Goal: Transaction & Acquisition: Purchase product/service

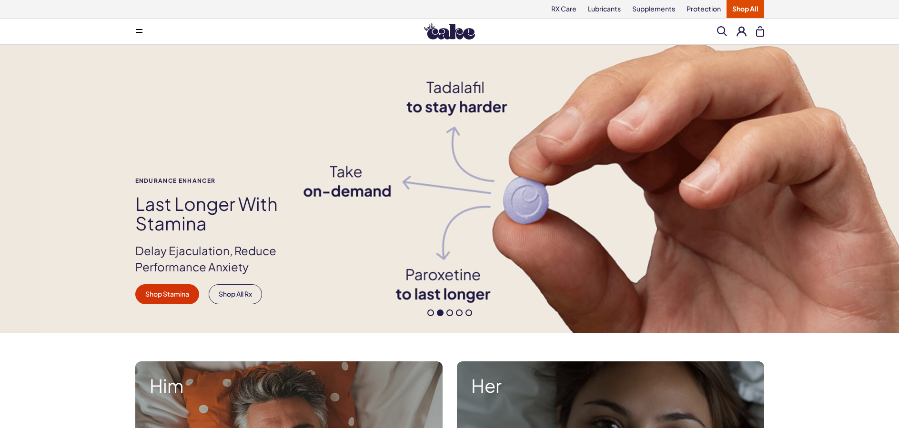
click at [745, 9] on link "Shop All" at bounding box center [746, 9] width 38 height 18
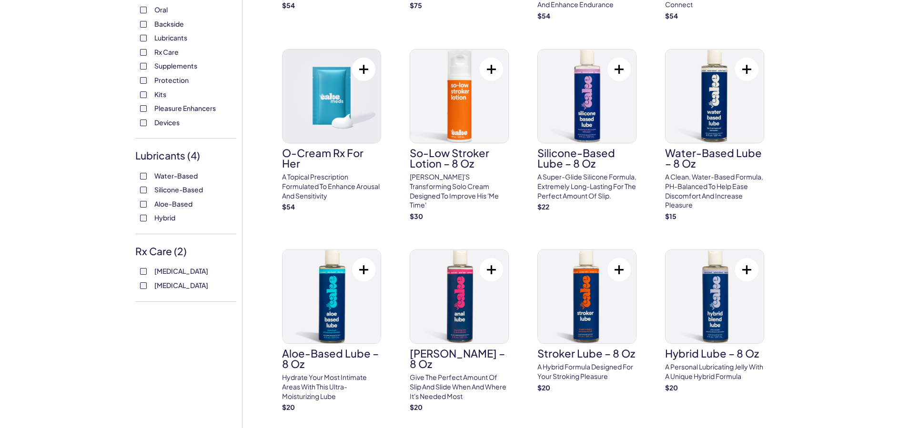
scroll to position [238, 0]
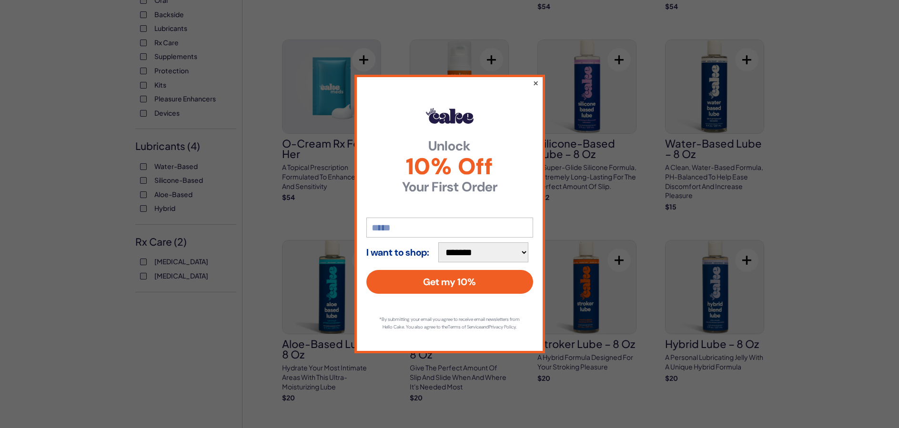
click at [537, 79] on button "×" at bounding box center [535, 82] width 6 height 11
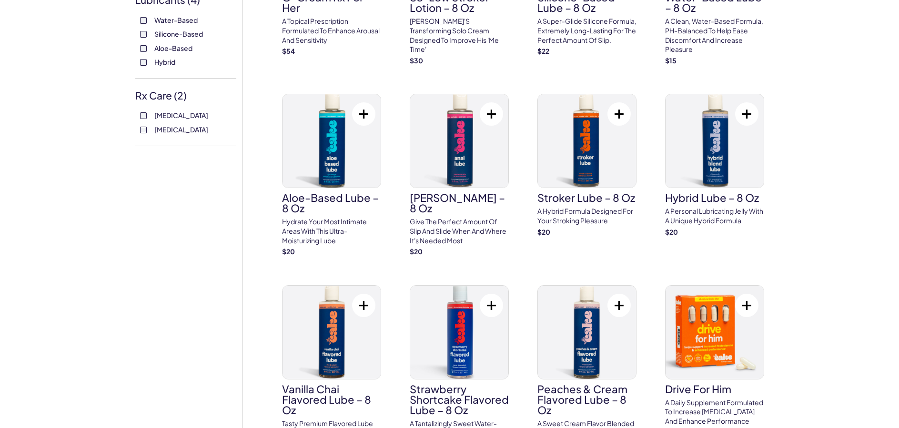
scroll to position [334, 0]
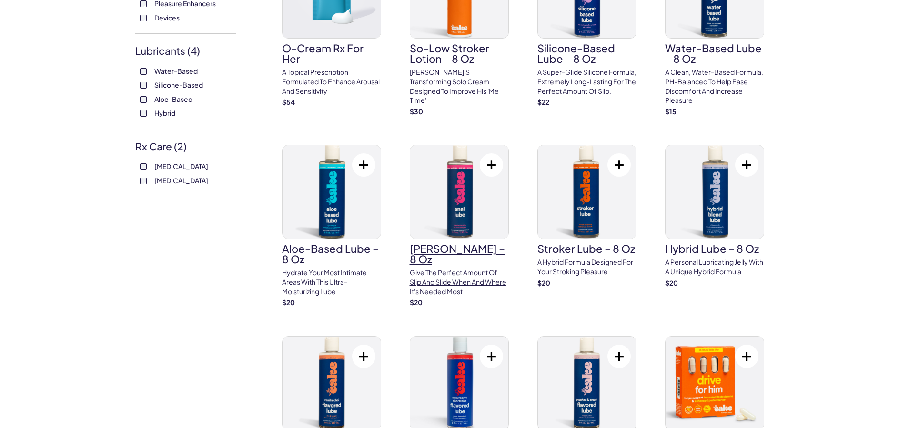
click at [436, 268] on p "Give the perfect amount of slip and slide when and where it's needed most" at bounding box center [459, 282] width 99 height 28
